Goal: Information Seeking & Learning: Learn about a topic

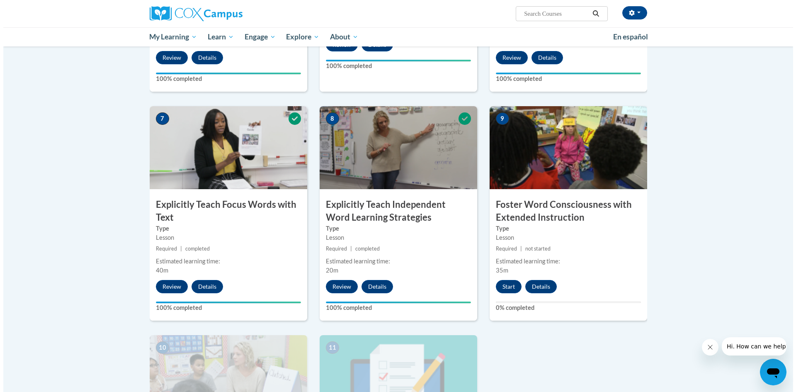
scroll to position [622, 0]
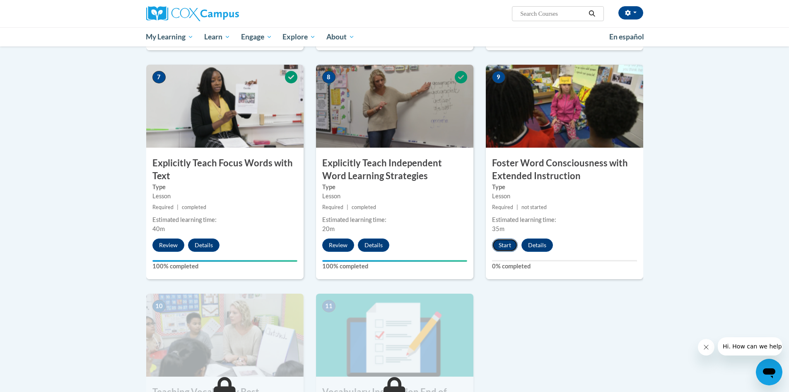
click at [513, 242] on button "Start" at bounding box center [505, 244] width 26 height 13
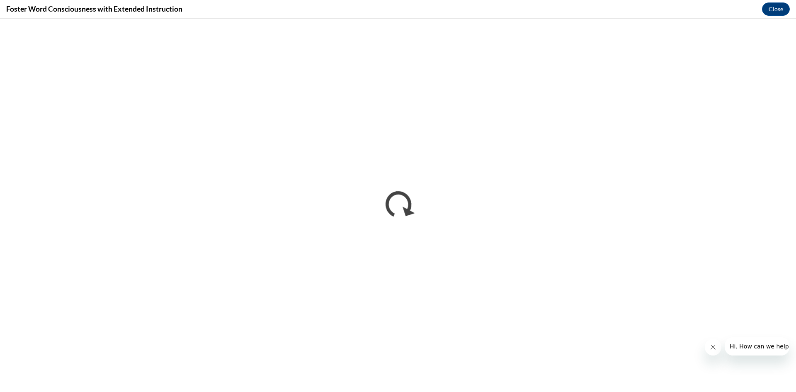
scroll to position [0, 0]
